Goal: Ask a question

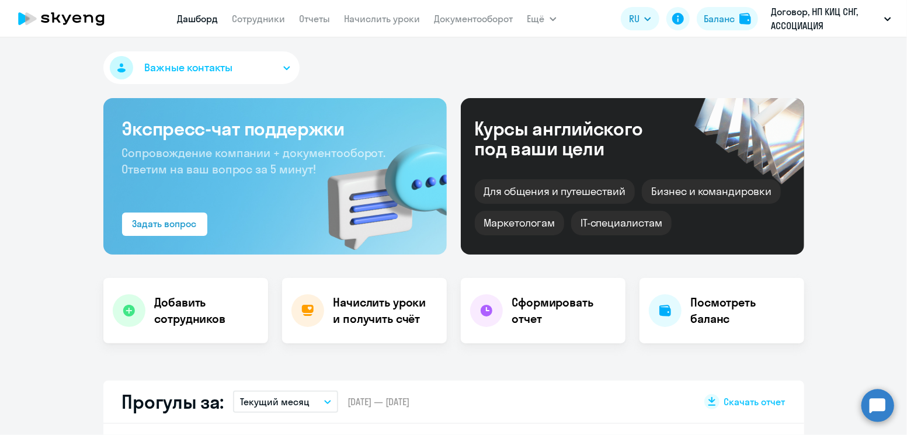
select select "30"
click at [79, 26] on icon at bounding box center [61, 18] width 103 height 29
click at [328, 77] on div "Важные контакты" at bounding box center [453, 69] width 701 height 37
click at [883, 401] on circle at bounding box center [878, 405] width 33 height 33
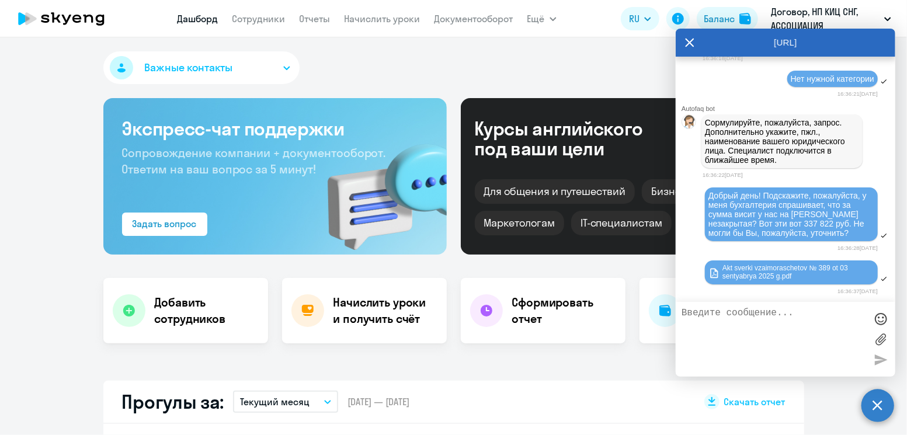
scroll to position [11526, 0]
click at [759, 328] on textarea at bounding box center [774, 339] width 185 height 63
type textarea "L"
type textarea "Добрый день!"
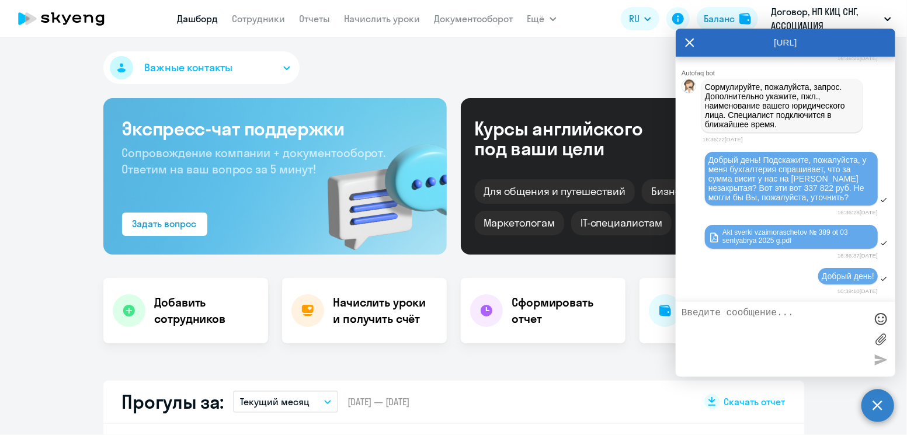
scroll to position [11563, 0]
click at [694, 43] on icon at bounding box center [689, 43] width 9 height 28
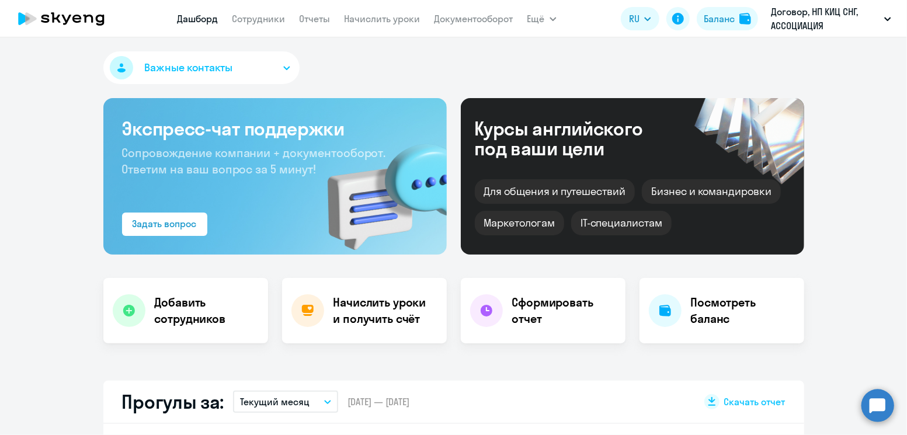
click at [870, 400] on circle at bounding box center [878, 405] width 33 height 33
